Goal: Information Seeking & Learning: Find specific fact

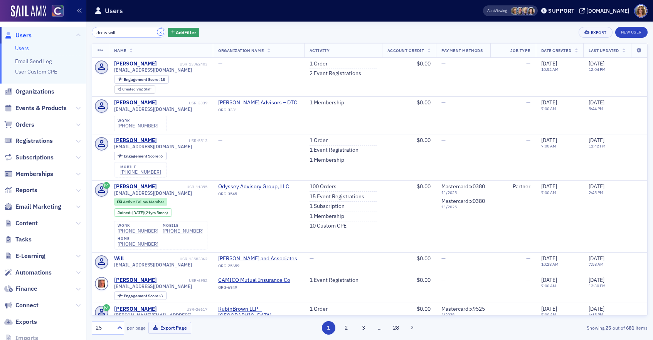
drag, startPoint x: 150, startPoint y: 32, endPoint x: 118, endPoint y: 29, distance: 32.1
click at [157, 32] on button "×" at bounding box center [160, 32] width 7 height 7
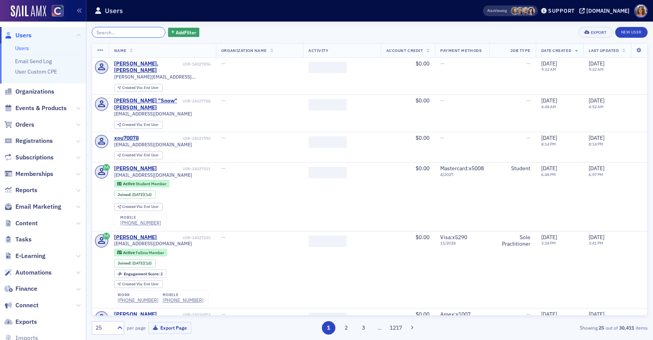
click at [111, 31] on input "search" at bounding box center [129, 32] width 74 height 11
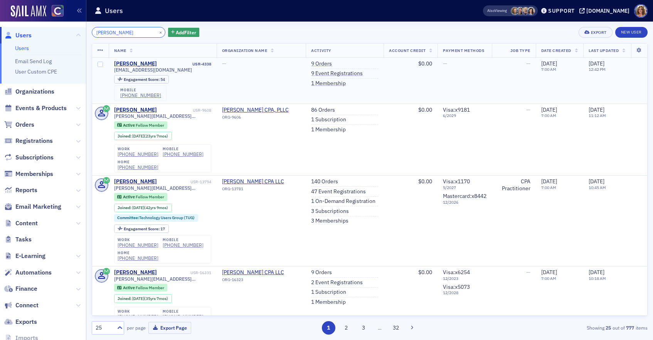
type input "[PERSON_NAME]"
drag, startPoint x: 172, startPoint y: 70, endPoint x: 113, endPoint y: 71, distance: 59.4
click at [112, 71] on td "[PERSON_NAME] USR-4338 [EMAIL_ADDRESS][DOMAIN_NAME] Engagement Score : 54 mobil…" at bounding box center [163, 81] width 108 height 46
copy span "[EMAIL_ADDRESS][DOMAIN_NAME]"
drag, startPoint x: 150, startPoint y: 32, endPoint x: 137, endPoint y: 32, distance: 13.5
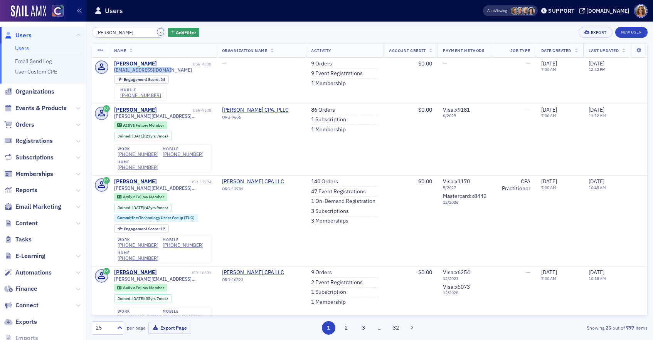
click at [157, 32] on button "×" at bounding box center [160, 32] width 7 height 7
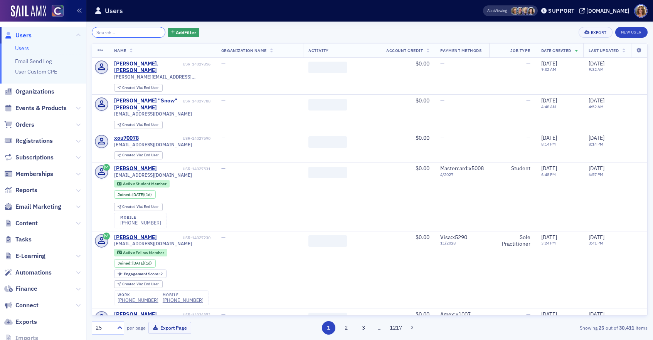
click at [127, 31] on input "search" at bounding box center [129, 32] width 74 height 11
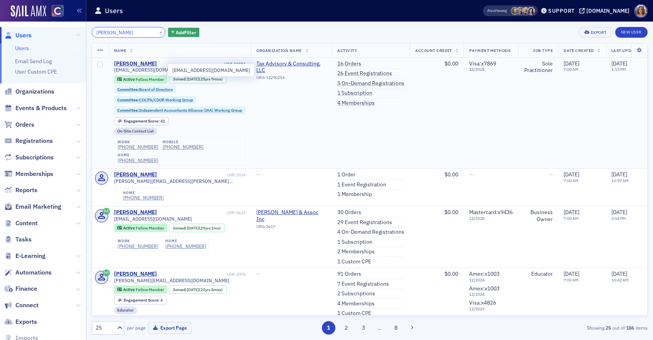
type input "[PERSON_NAME]"
drag, startPoint x: 158, startPoint y: 69, endPoint x: 113, endPoint y: 71, distance: 45.1
click at [113, 71] on td "[PERSON_NAME] USR-10874 [EMAIL_ADDRESS][DOMAIN_NAME] Active Fellow Member Joine…" at bounding box center [180, 113] width 143 height 111
copy span "[EMAIL_ADDRESS][DOMAIN_NAME]"
